Goal: Find specific page/section: Find specific page/section

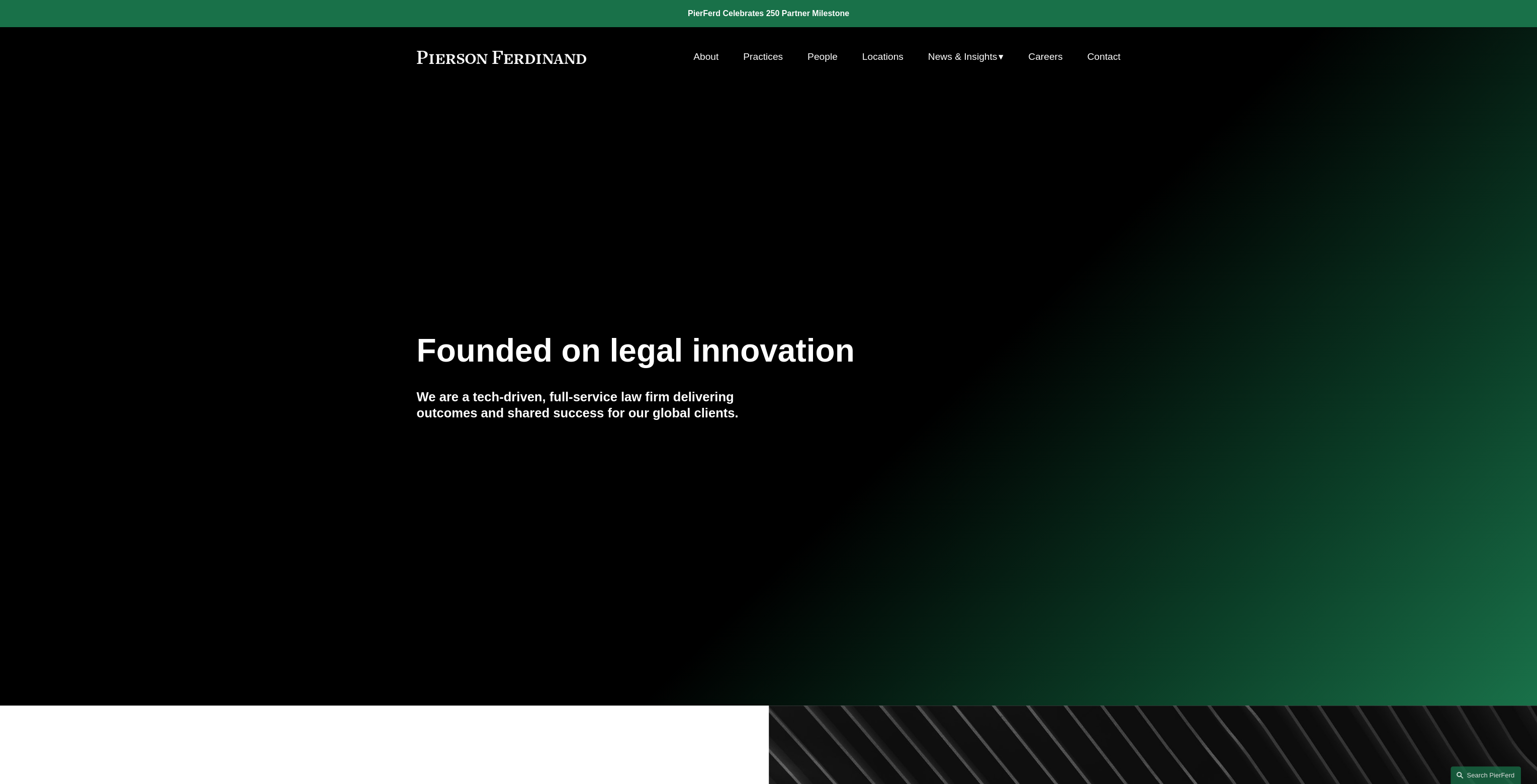
click at [887, 50] on link "Locations" at bounding box center [882, 57] width 41 height 19
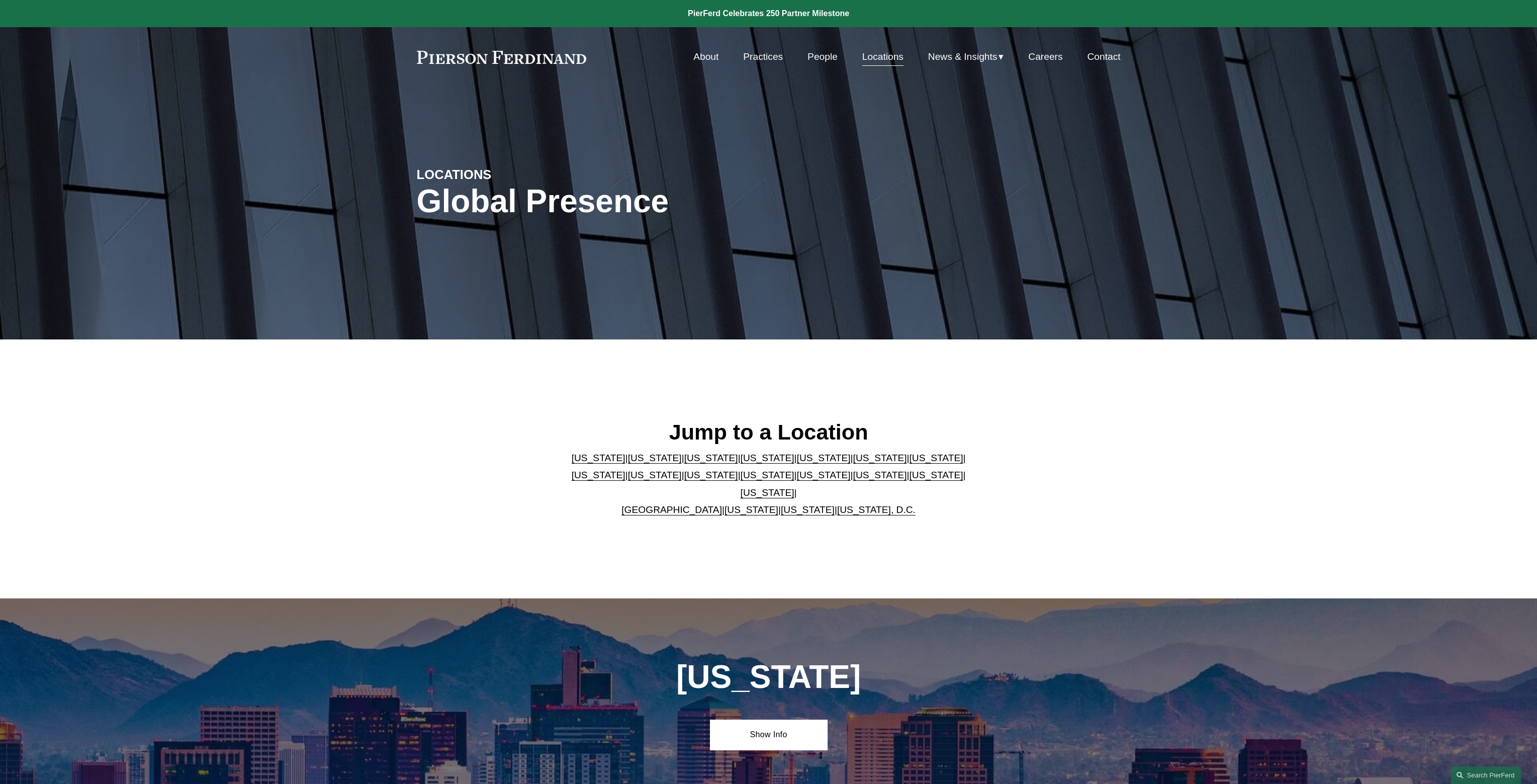
click at [689, 463] on link "[US_STATE]" at bounding box center [711, 458] width 54 height 11
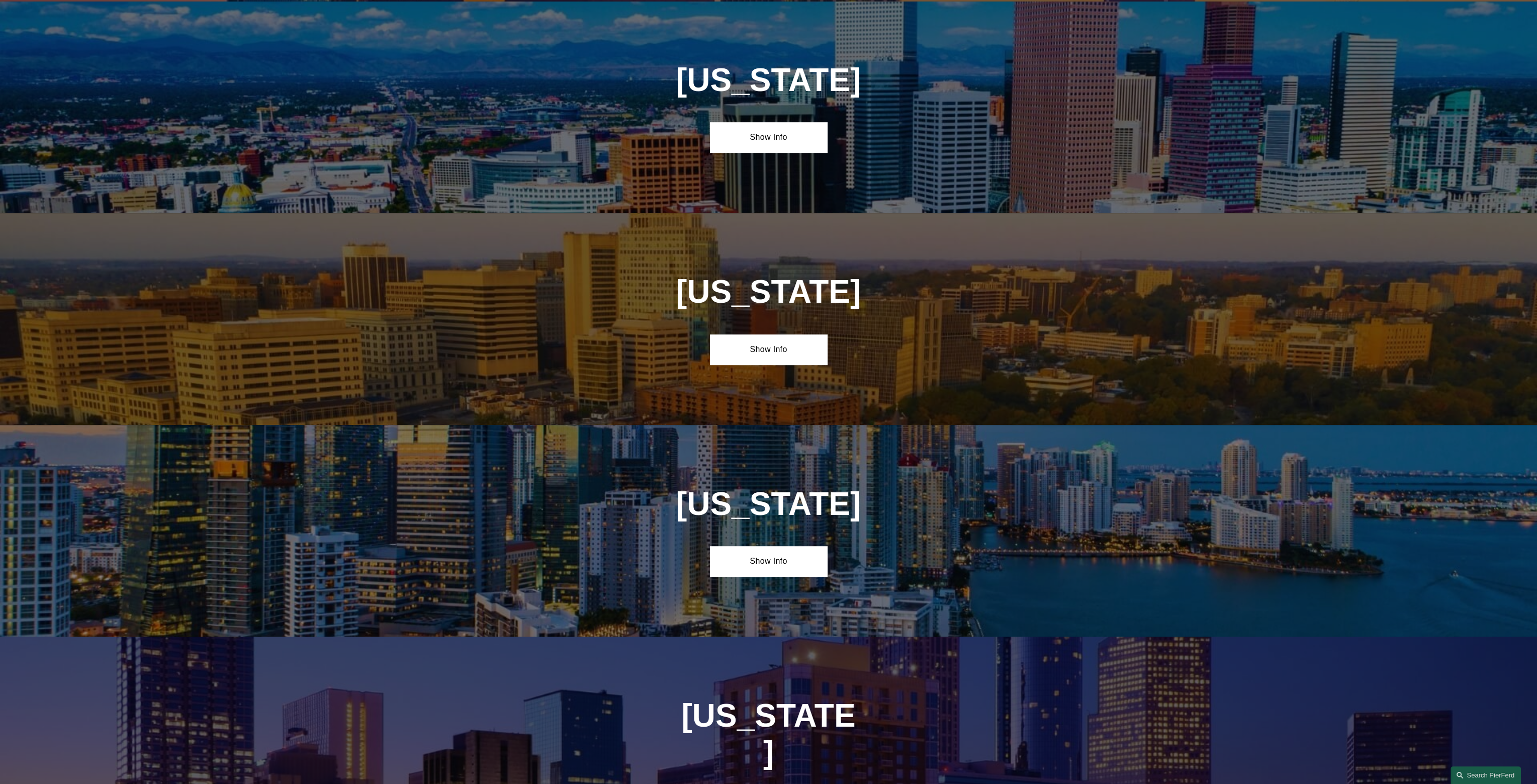
scroll to position [1022, 0]
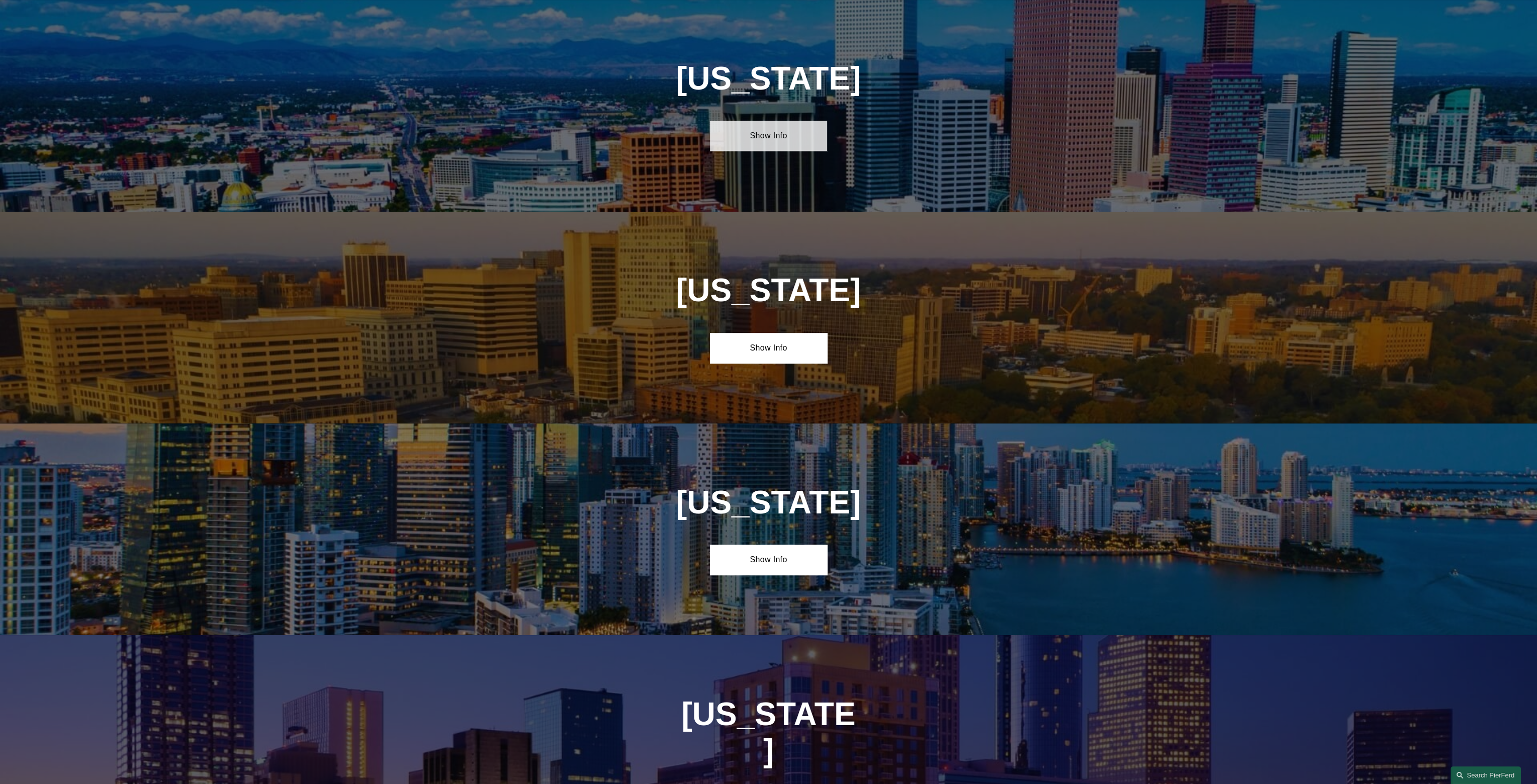
click at [786, 141] on link "Show Info" at bounding box center [768, 135] width 117 height 30
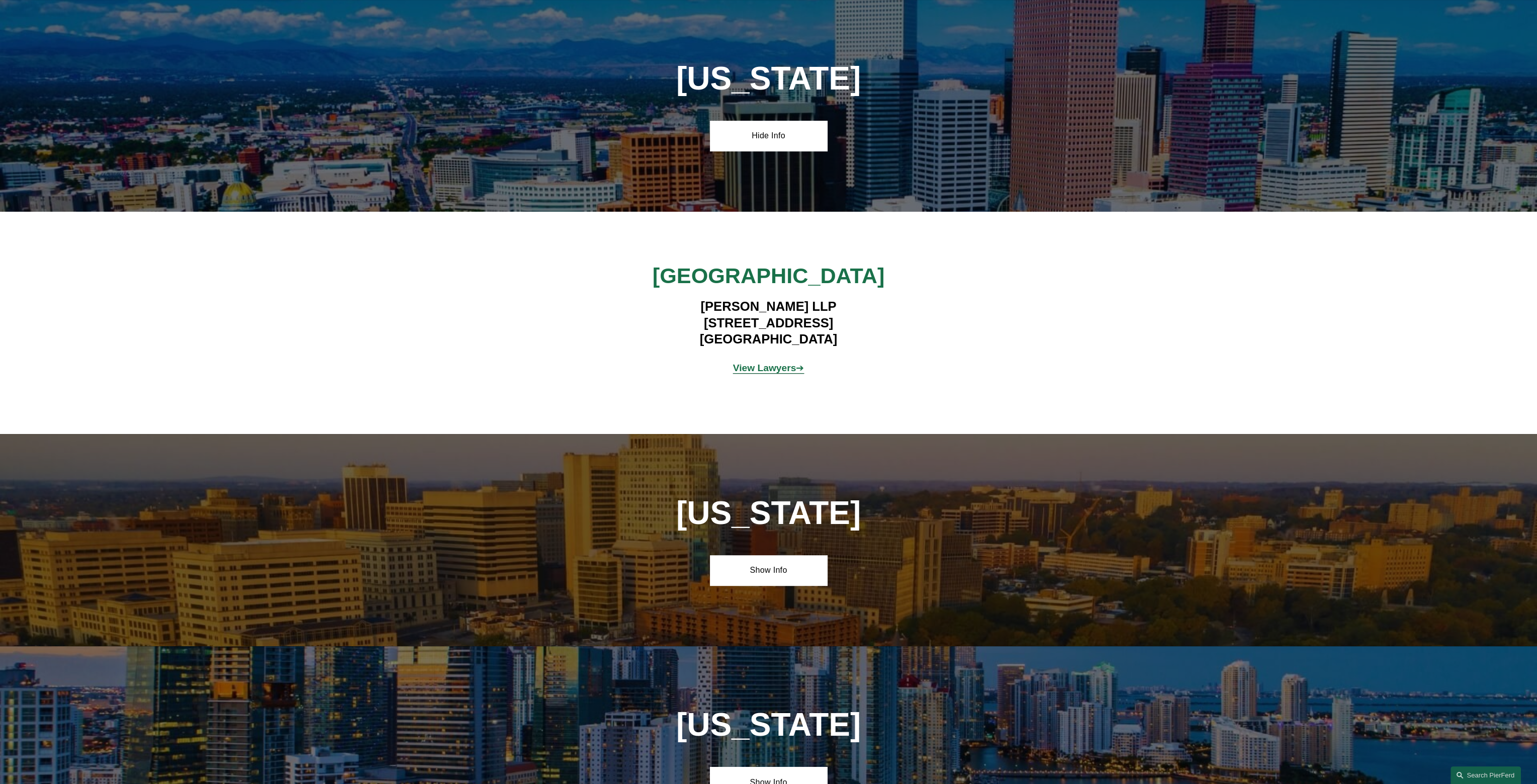
click at [771, 369] on strong "View Lawyers" at bounding box center [765, 368] width 63 height 11
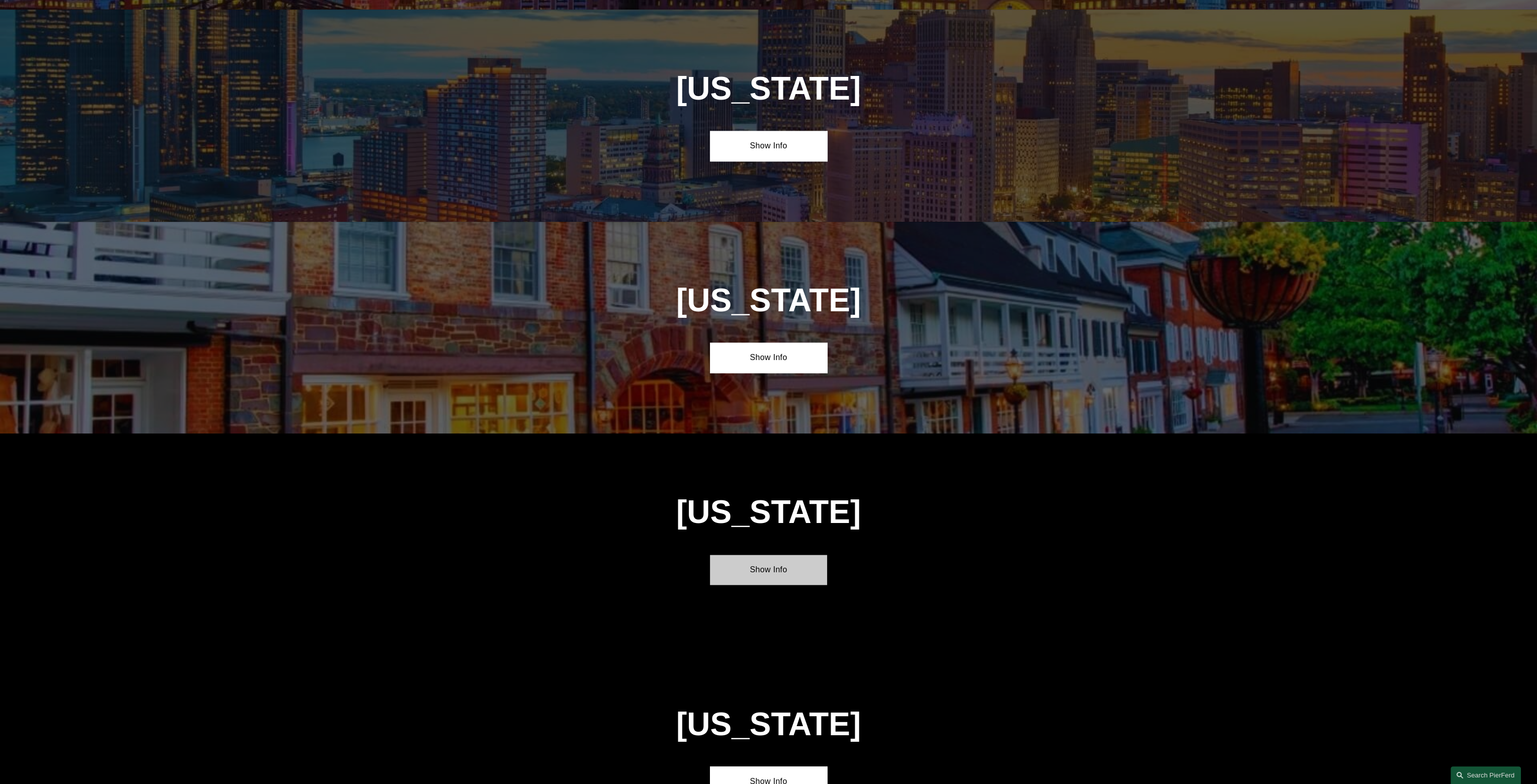
scroll to position [2631, 0]
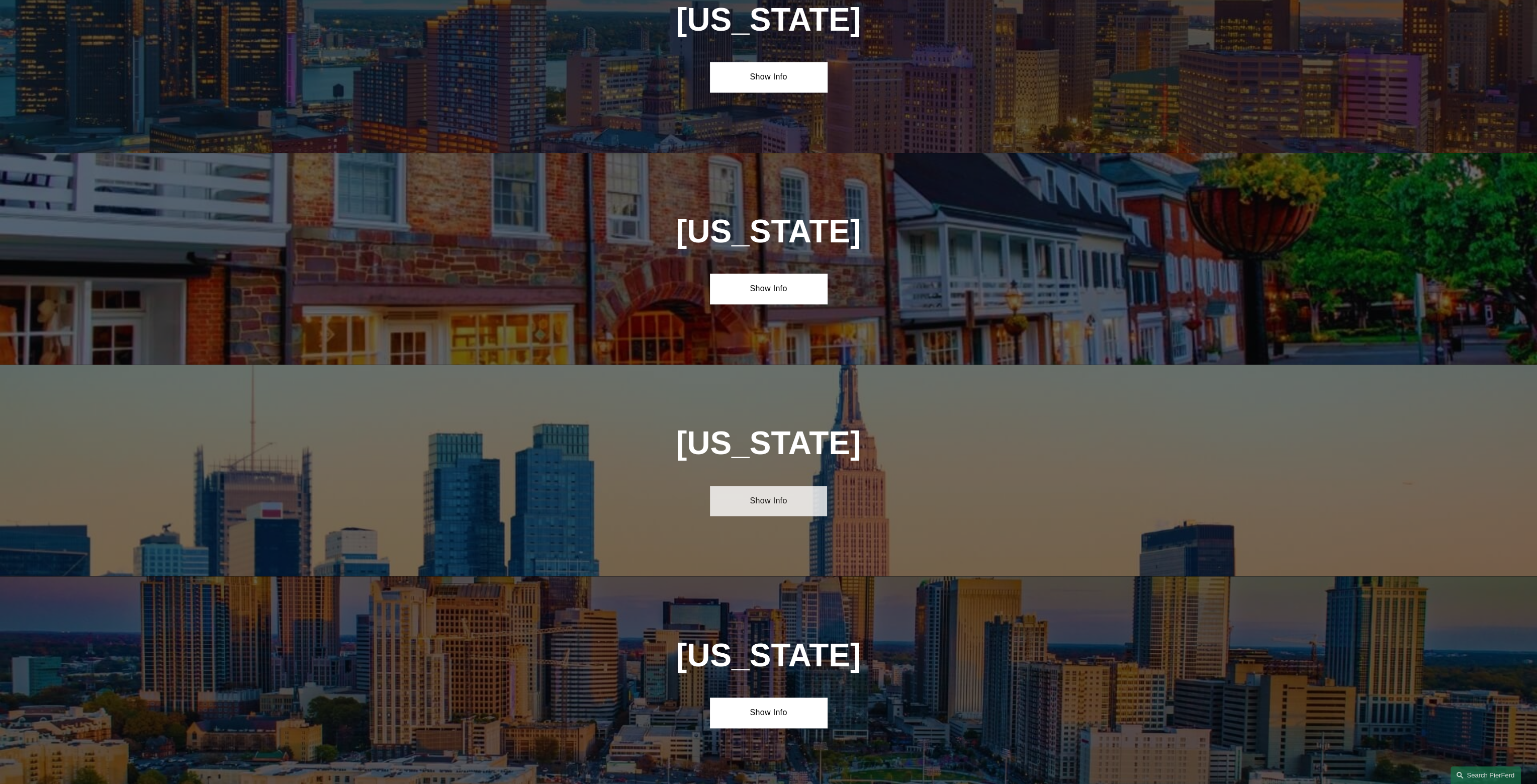
click at [776, 486] on link "Show Info" at bounding box center [768, 501] width 117 height 30
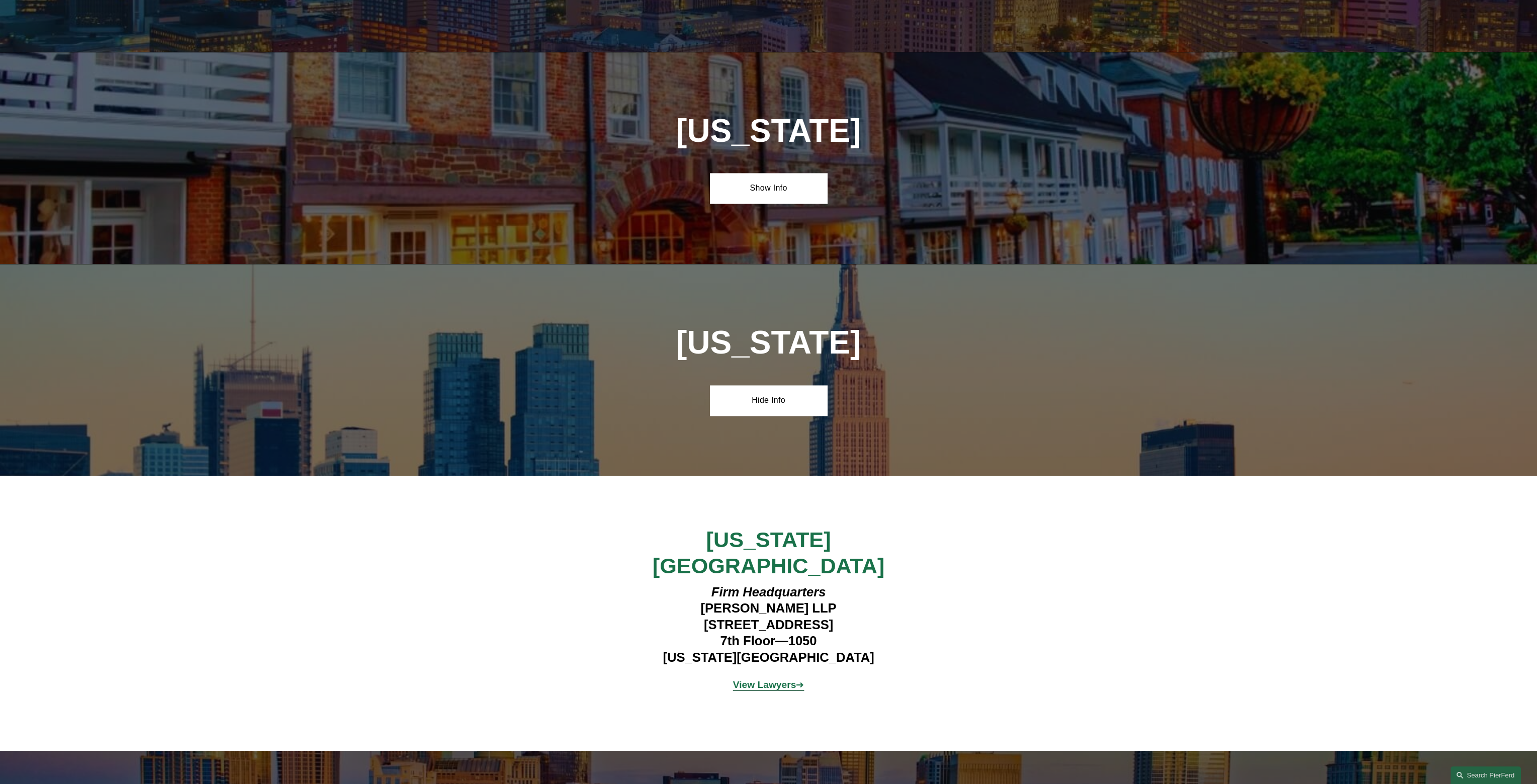
scroll to position [2782, 0]
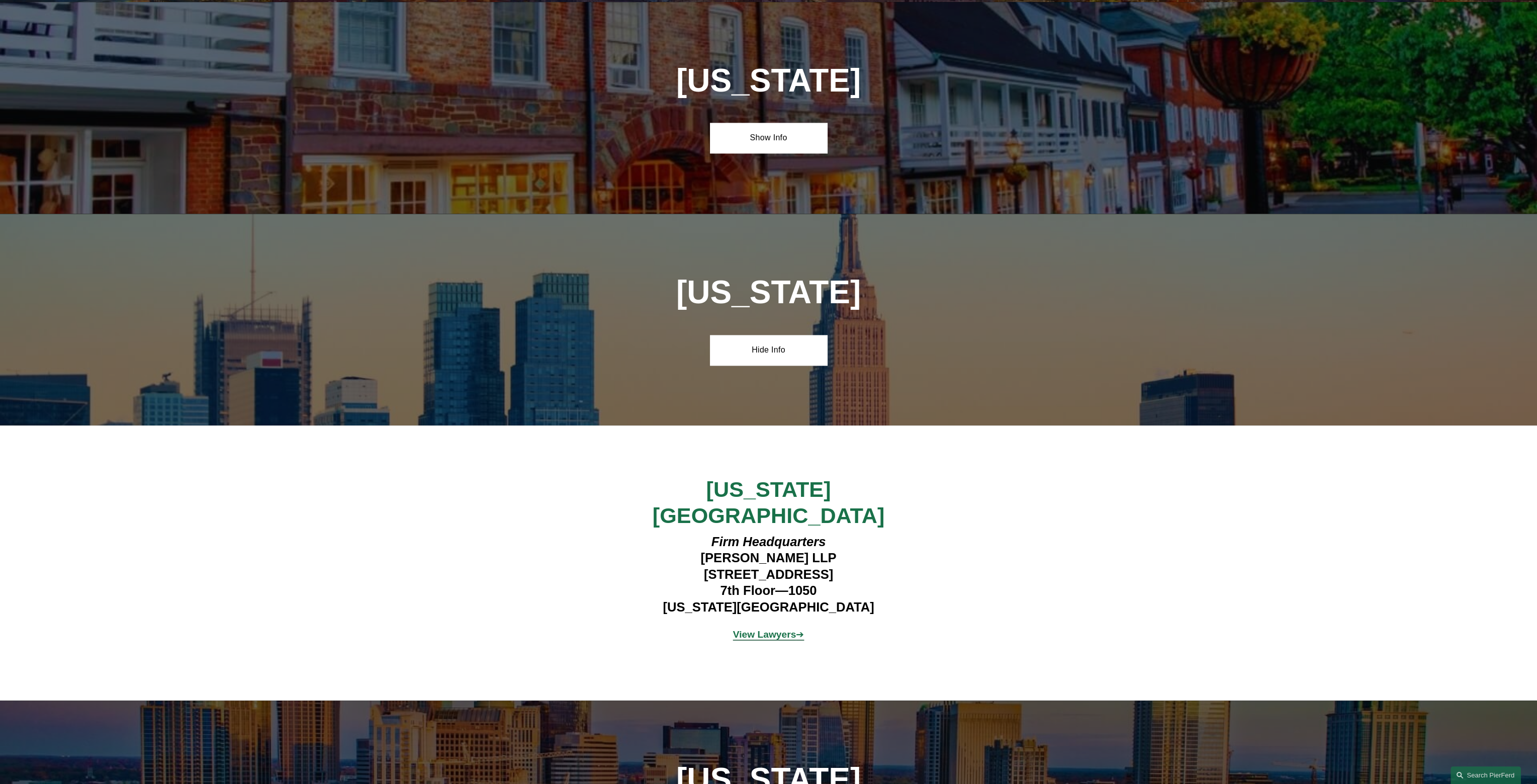
click at [777, 629] on strong "View Lawyers" at bounding box center [765, 634] width 63 height 11
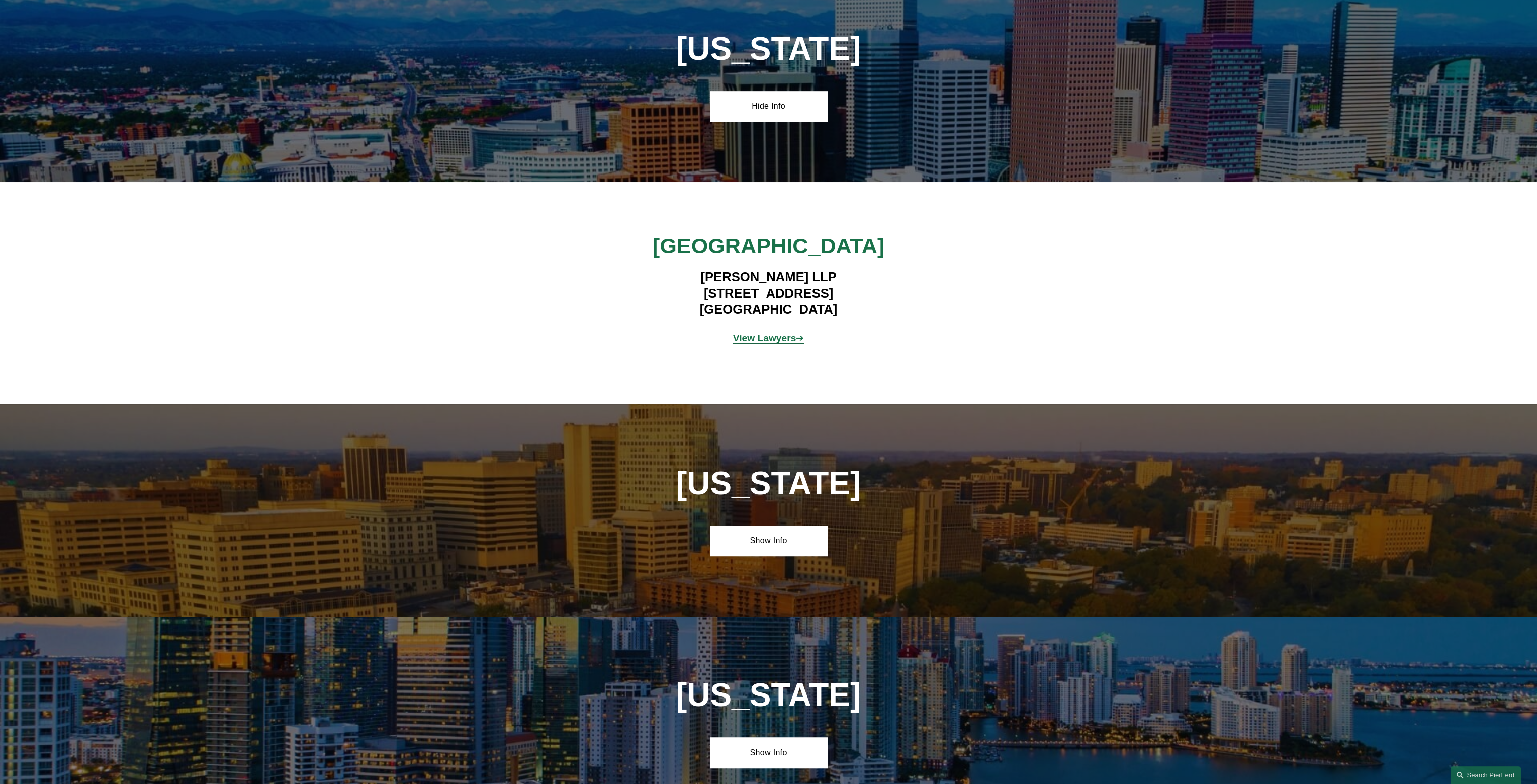
scroll to position [922, 0]
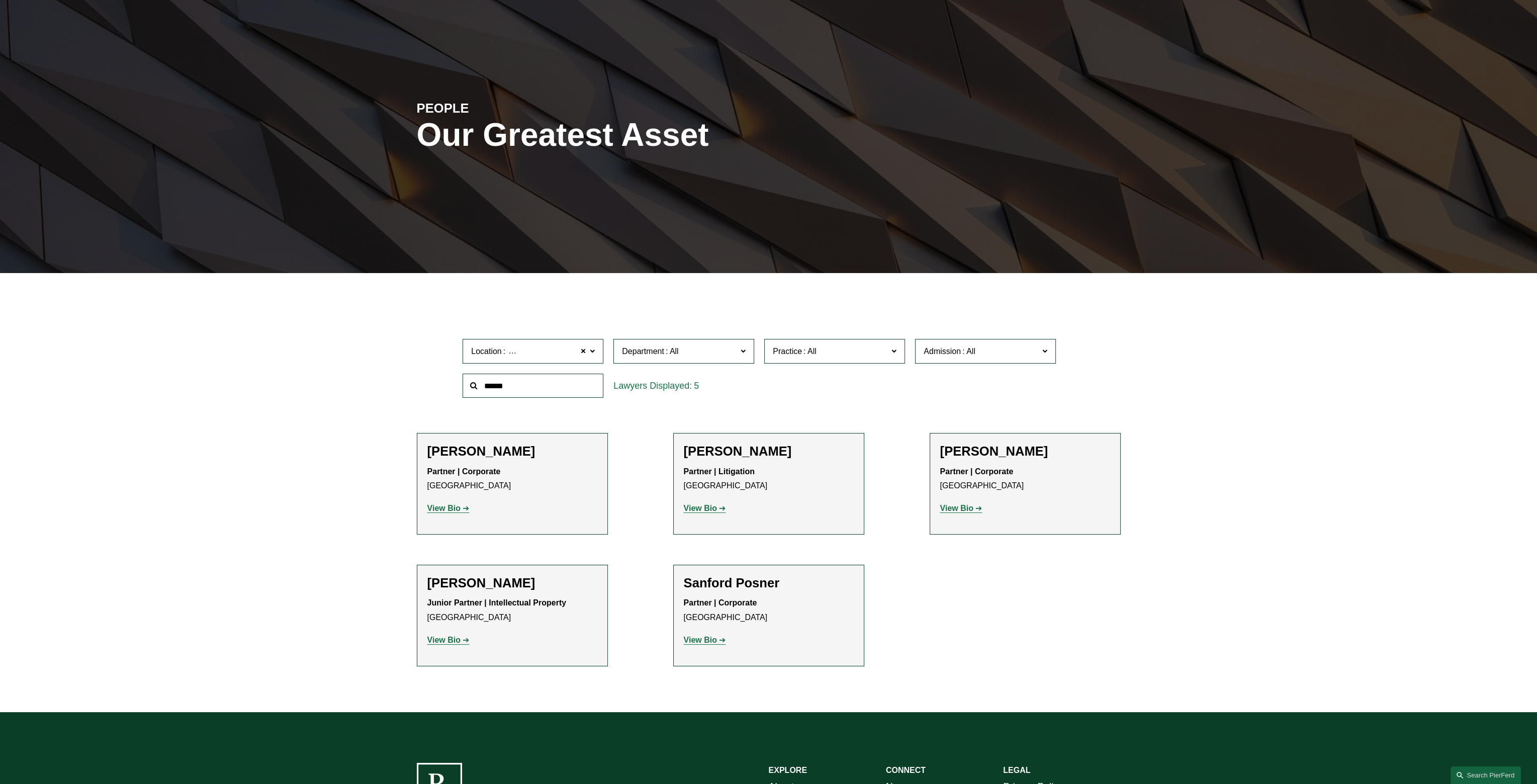
scroll to position [50, 0]
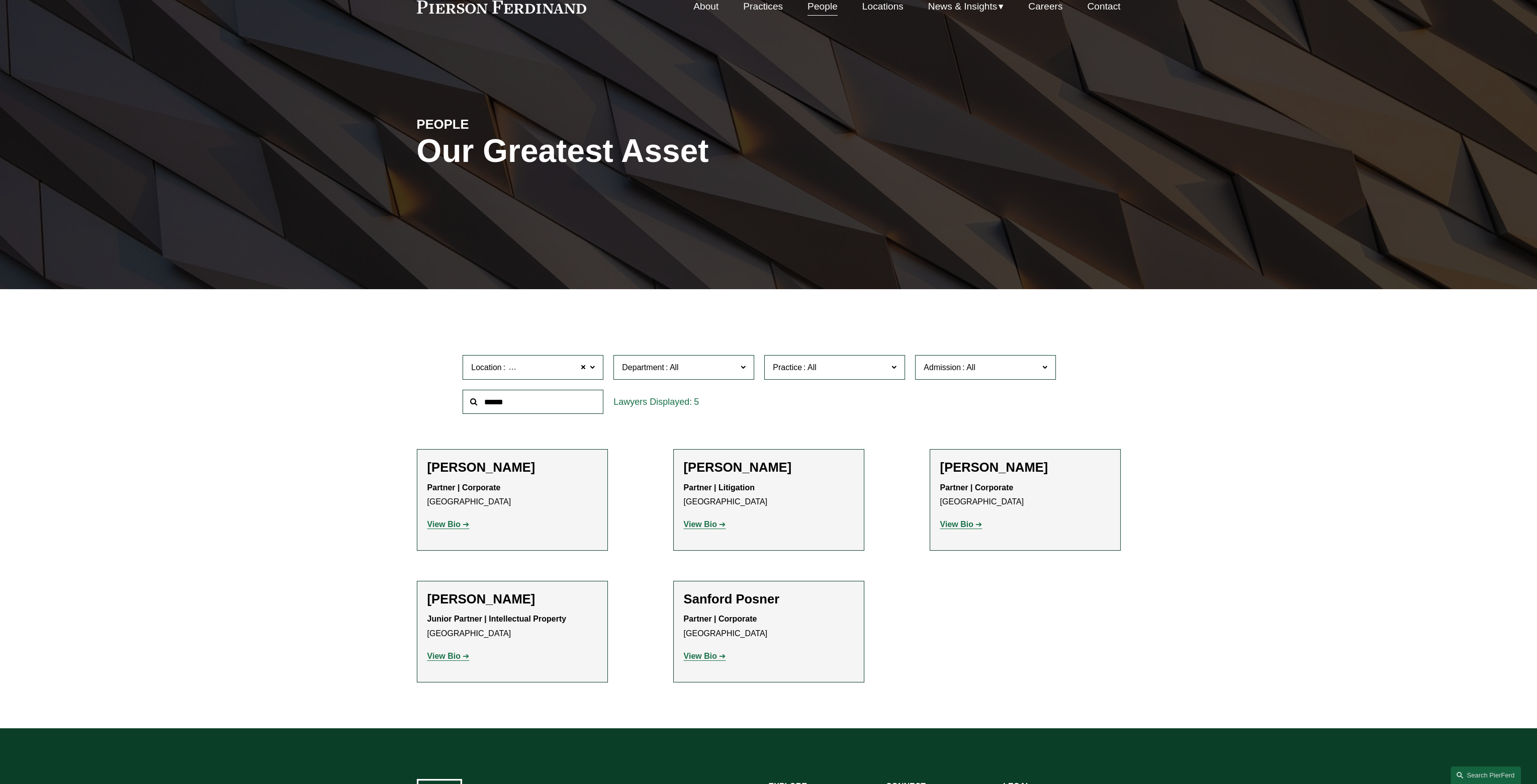
click at [957, 529] on strong "View Bio" at bounding box center [957, 524] width 33 height 8
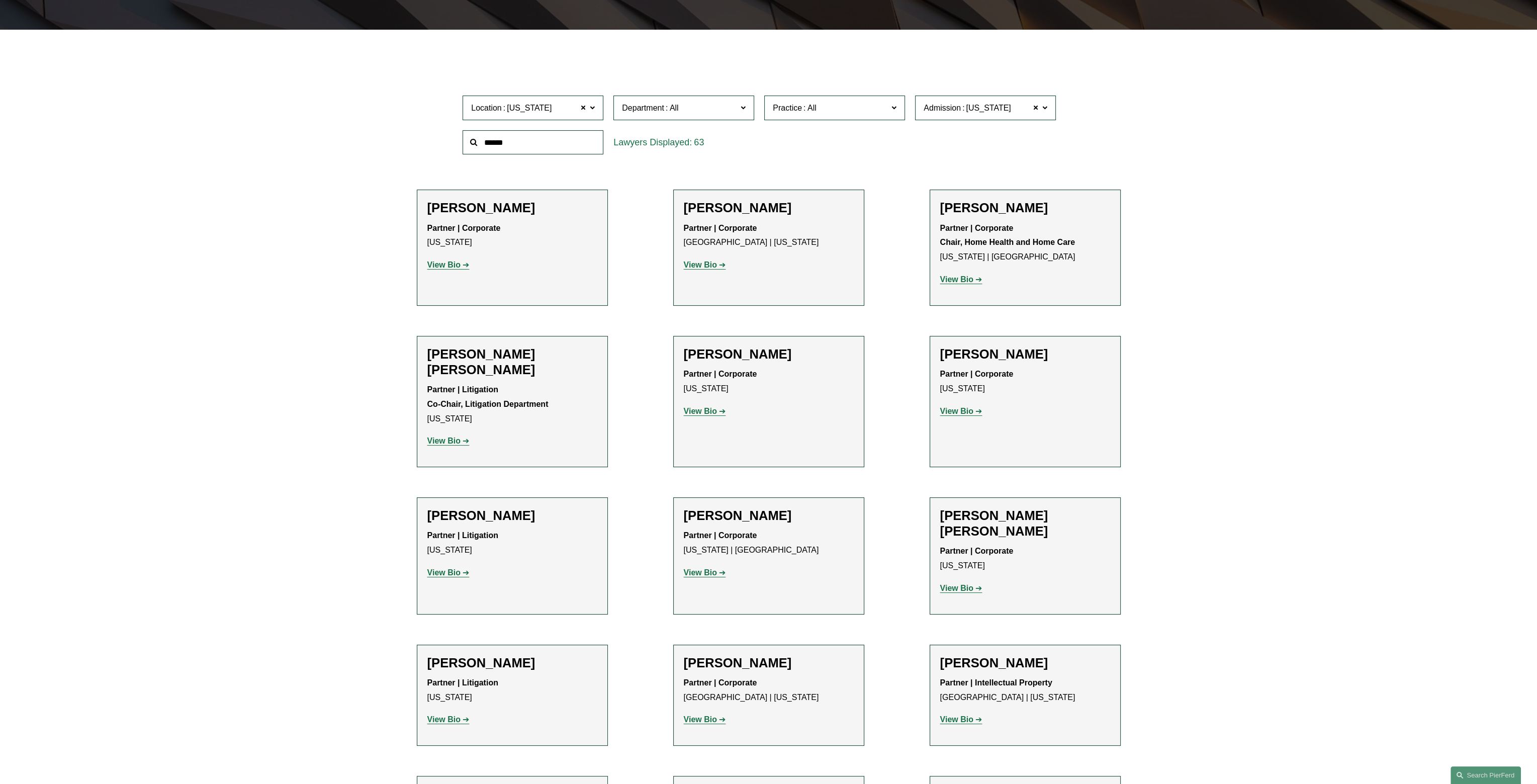
scroll to position [151, 0]
